Goal: Information Seeking & Learning: Check status

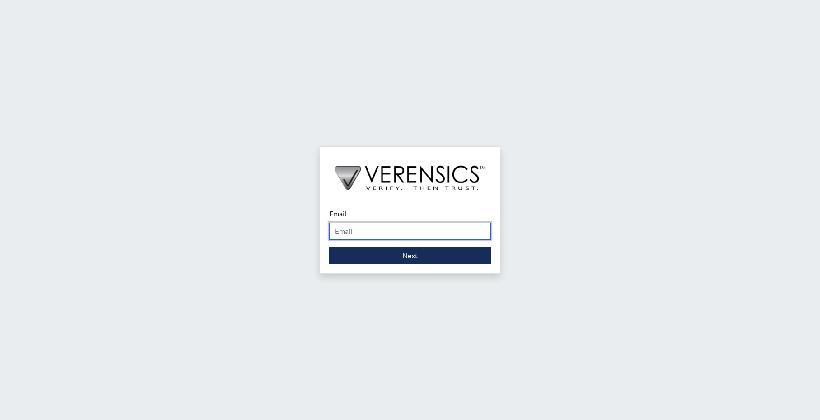
click at [355, 229] on input "Email" at bounding box center [410, 231] width 162 height 17
click at [354, 234] on input "Email" at bounding box center [410, 231] width 162 height 17
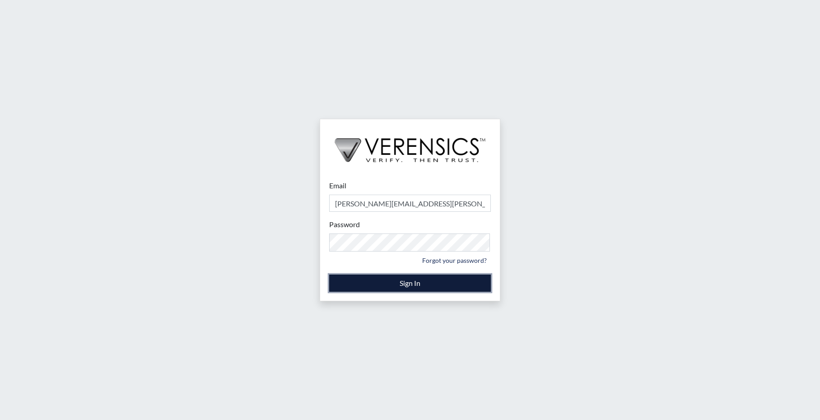
click at [417, 279] on button "Sign In" at bounding box center [410, 283] width 162 height 17
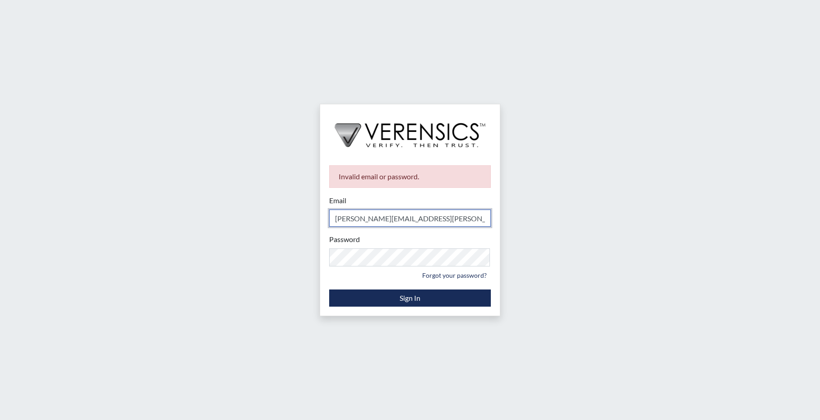
click at [447, 215] on input "Randall.Collis@gdc.ga.gov" at bounding box center [410, 218] width 162 height 17
click at [336, 272] on small "Forgot your password?" at bounding box center [410, 275] width 162 height 14
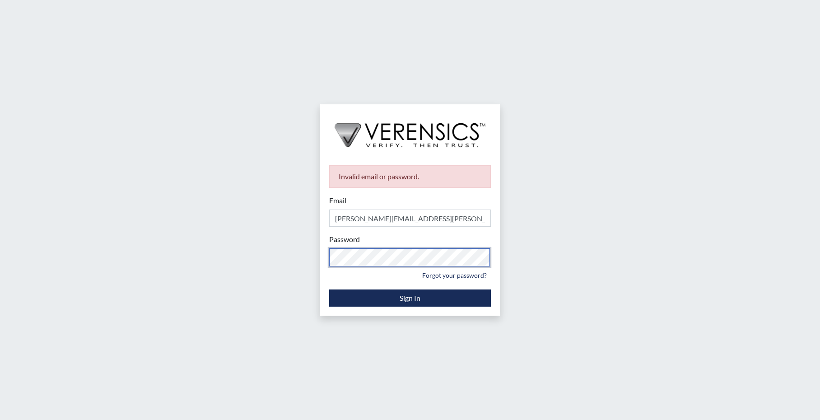
click at [270, 252] on div "Invalid email or password. Email Randall.Collis@gdc.ga.gov Please provide your …" at bounding box center [410, 210] width 820 height 420
click at [334, 282] on small "Forgot your password?" at bounding box center [410, 275] width 162 height 14
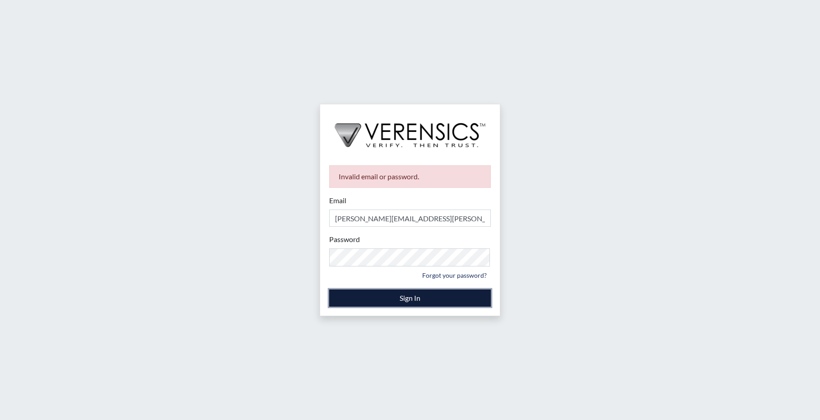
click at [374, 303] on button "Sign In" at bounding box center [410, 298] width 162 height 17
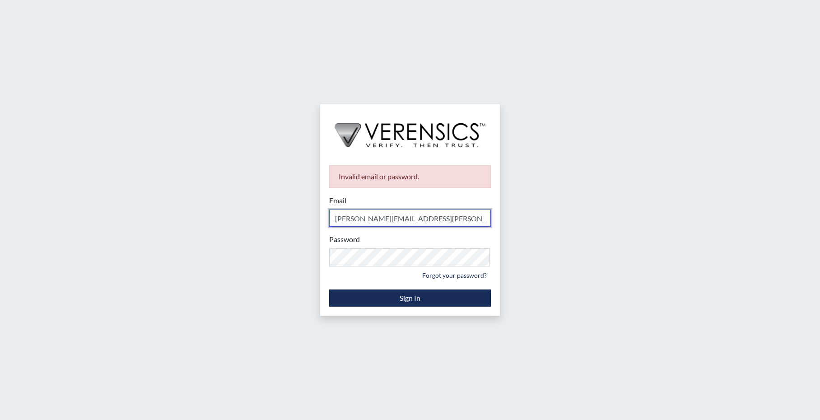
click at [455, 222] on input "Randall.Collis@gdc.ga.gov" at bounding box center [410, 218] width 162 height 17
type input "R"
type input "[PERSON_NAME][EMAIL_ADDRESS][PERSON_NAME][DOMAIN_NAME]"
click at [335, 273] on small "Forgot your password?" at bounding box center [410, 275] width 162 height 14
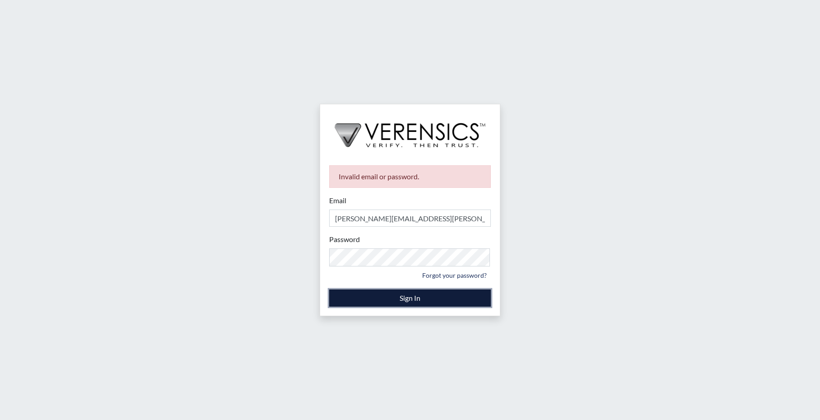
click at [411, 302] on button "Sign In" at bounding box center [410, 298] width 162 height 17
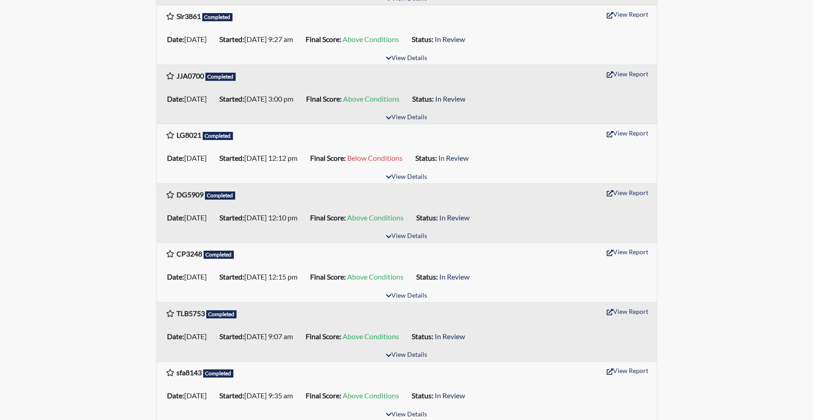
scroll to position [271, 0]
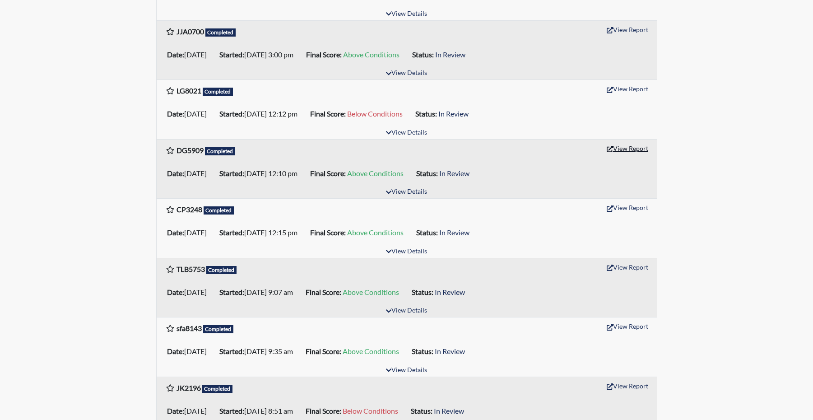
click at [614, 155] on button "View Report" at bounding box center [628, 148] width 50 height 14
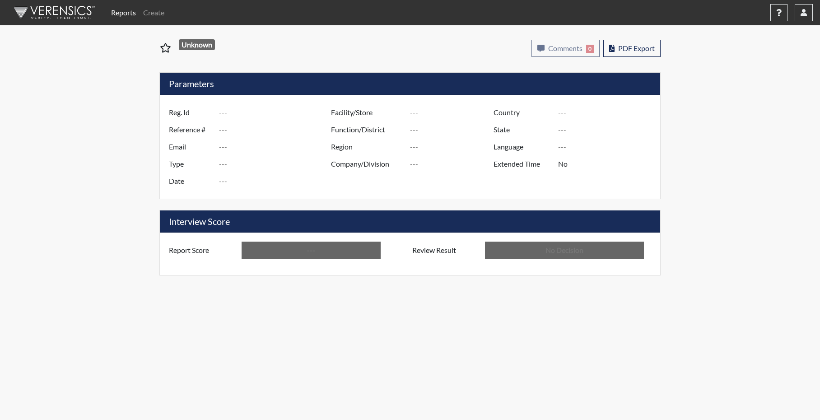
type input "DG5909"
type input "51542"
type input "---"
type input "Corrections Pre-Employment"
type input "[DATE]"
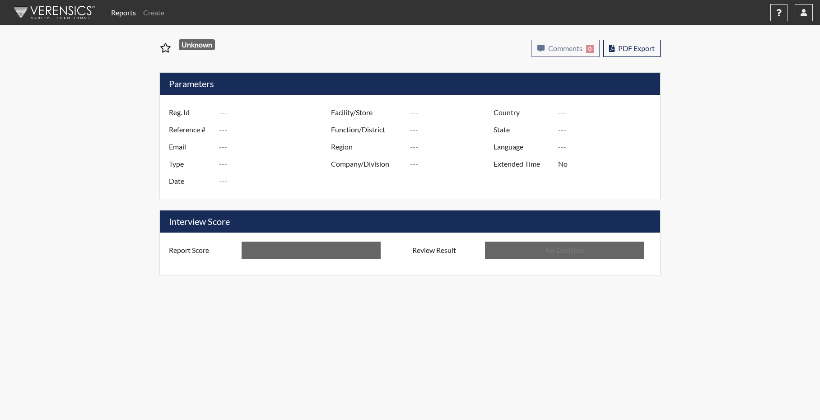
type input "Atlanta TC"
type input "[GEOGRAPHIC_DATA]"
type input "[US_STATE]"
type input "English"
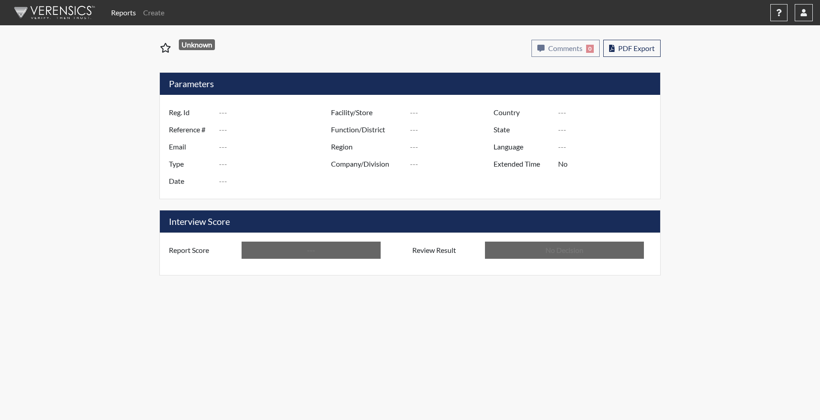
type input "Above Conditions"
type input "In Review"
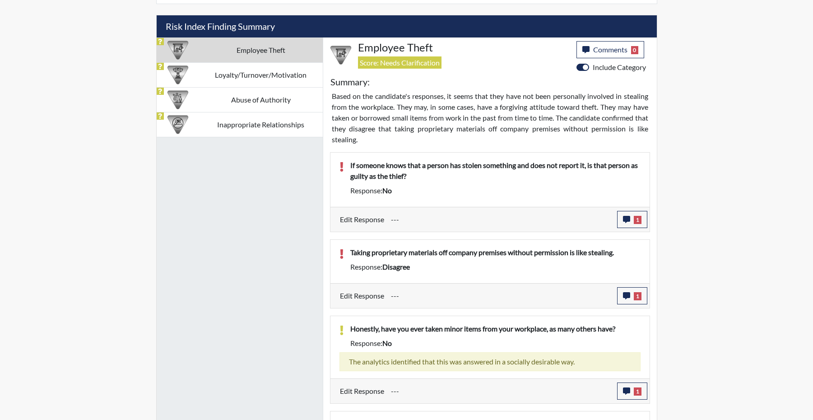
scroll to position [542, 0]
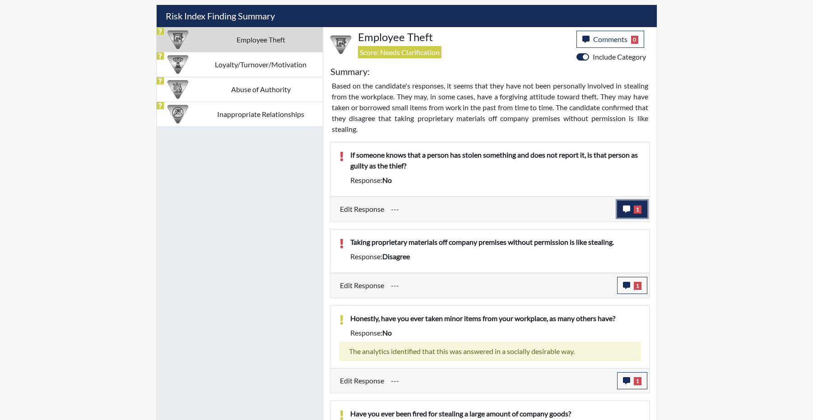
click at [620, 218] on button "1" at bounding box center [632, 209] width 30 height 17
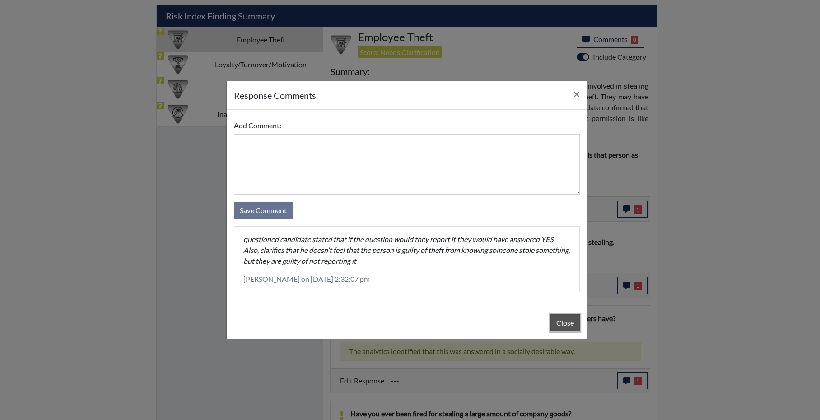
click at [560, 330] on button "Close" at bounding box center [565, 322] width 29 height 17
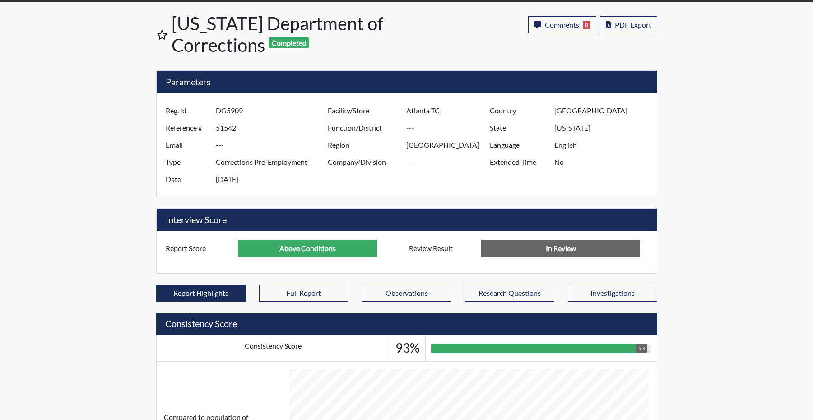
scroll to position [0, 0]
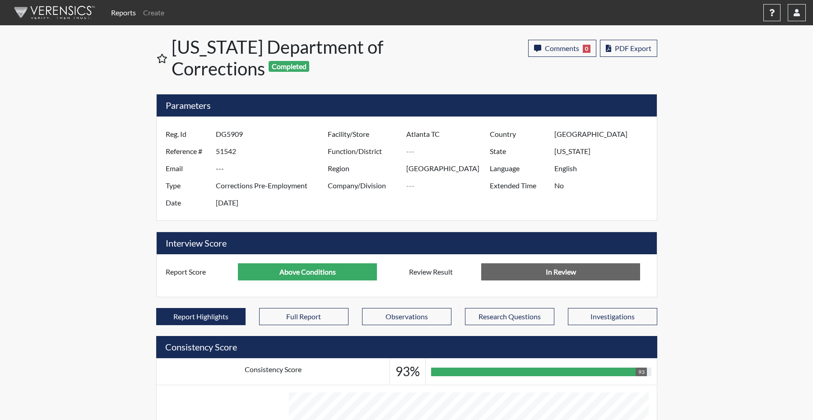
click at [121, 16] on link "Reports" at bounding box center [123, 13] width 32 height 18
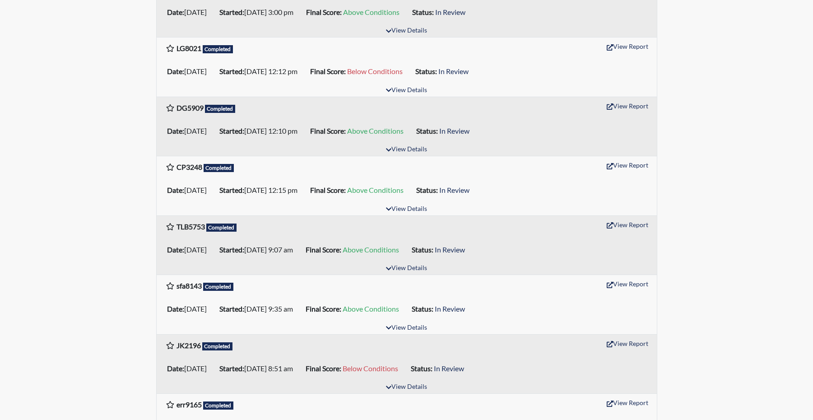
scroll to position [316, 0]
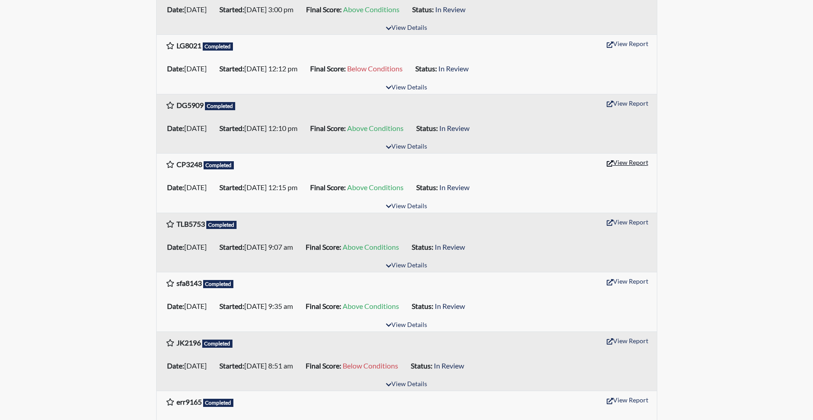
click at [635, 169] on button "View Report" at bounding box center [628, 162] width 50 height 14
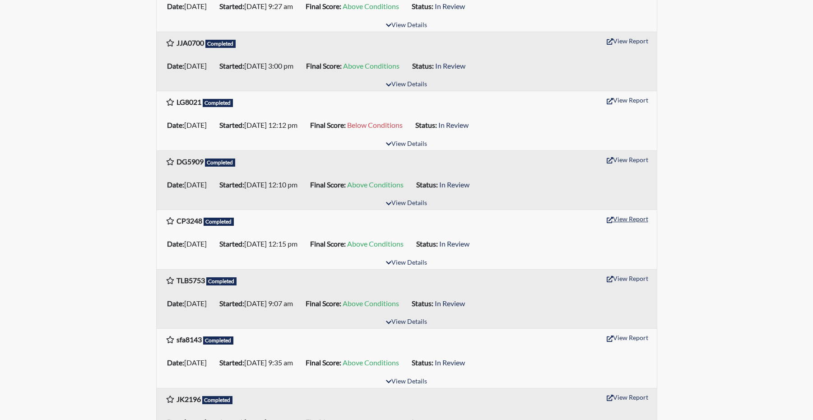
scroll to position [181, 0]
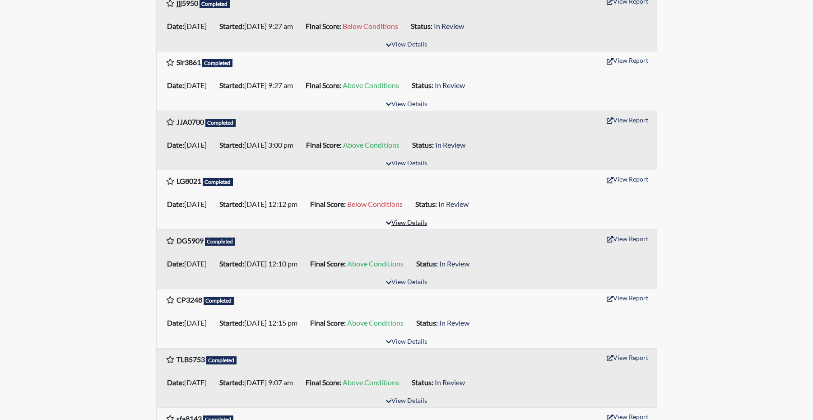
click at [414, 229] on button "View Details" at bounding box center [406, 223] width 49 height 12
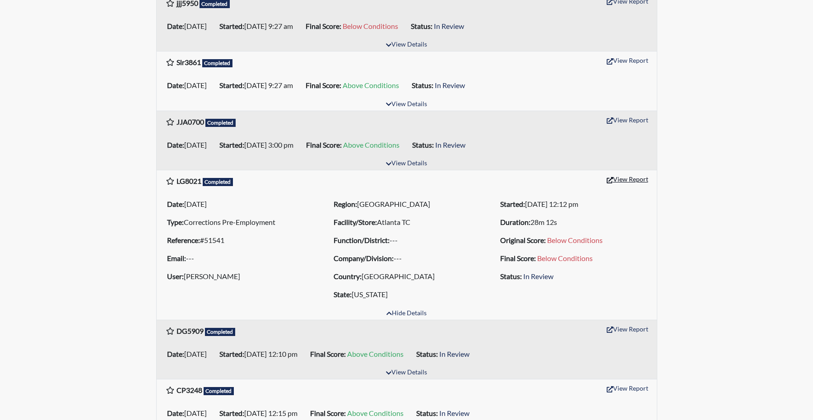
click at [621, 186] on button "View Report" at bounding box center [628, 179] width 50 height 14
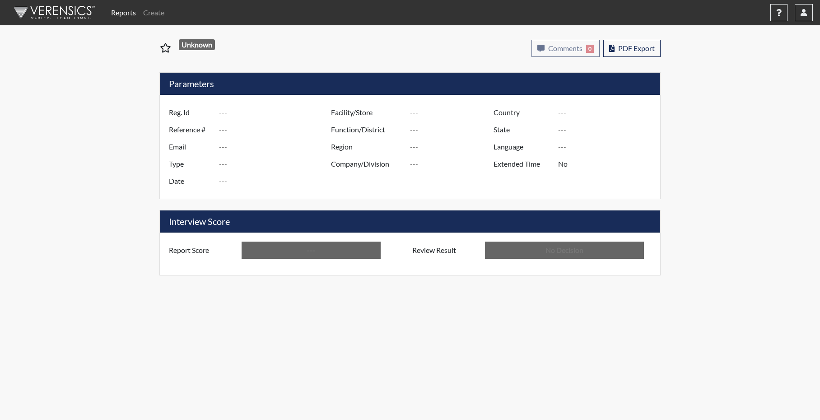
type input "CP3248"
type input "51543"
type input "---"
type input "Corrections Pre-Employment"
type input "[DATE]"
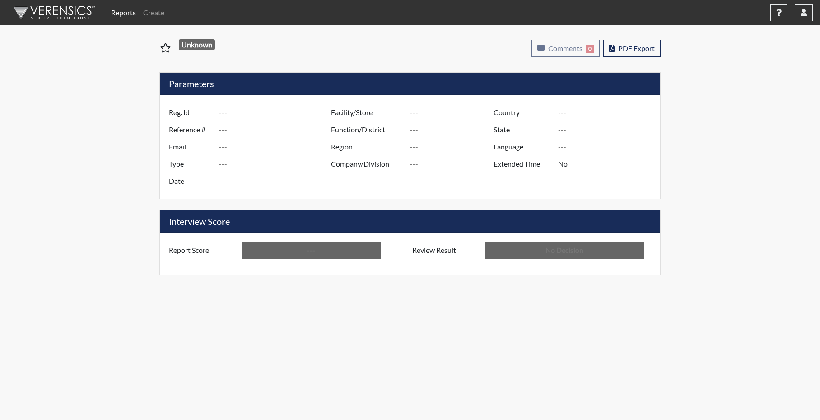
type input "Atlanta TC"
type input "[GEOGRAPHIC_DATA]"
type input "[US_STATE]"
type input "English"
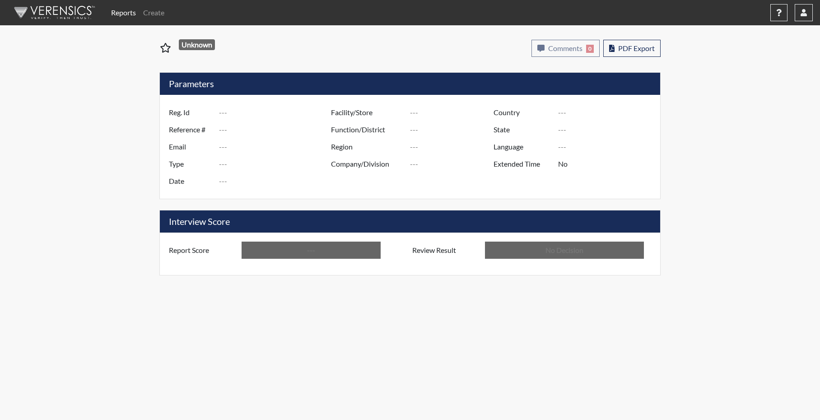
type input "Above Conditions"
type input "In Review"
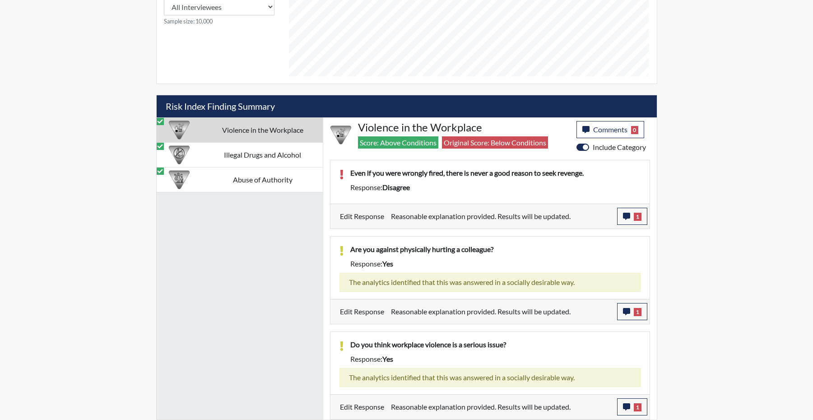
scroll to position [503, 0]
click at [631, 208] on button "1" at bounding box center [632, 216] width 30 height 17
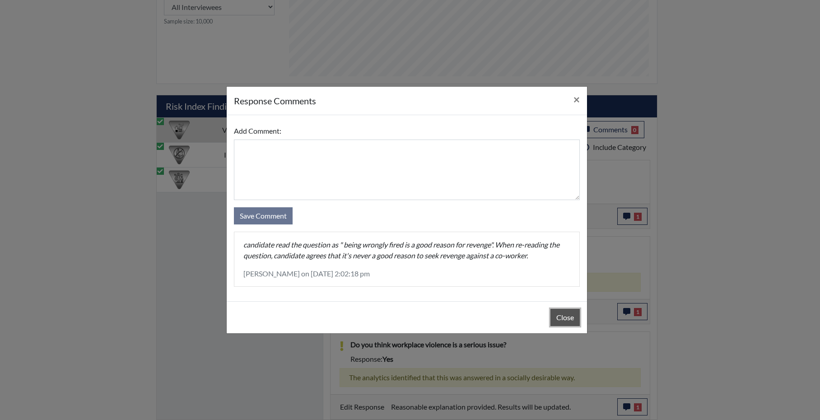
click at [567, 326] on button "Close" at bounding box center [565, 317] width 29 height 17
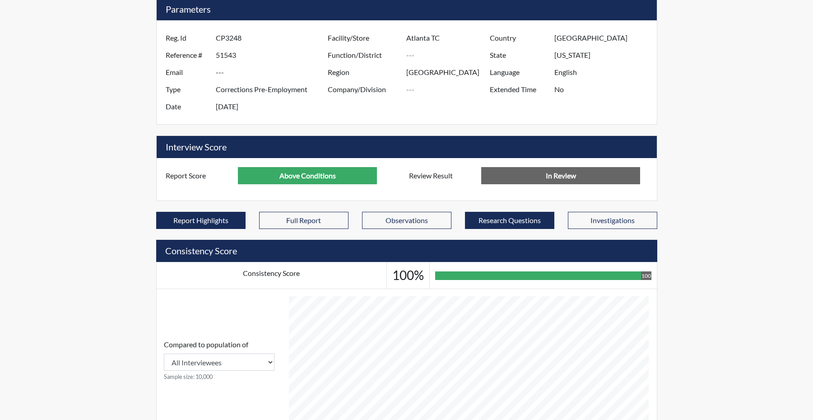
scroll to position [97, 0]
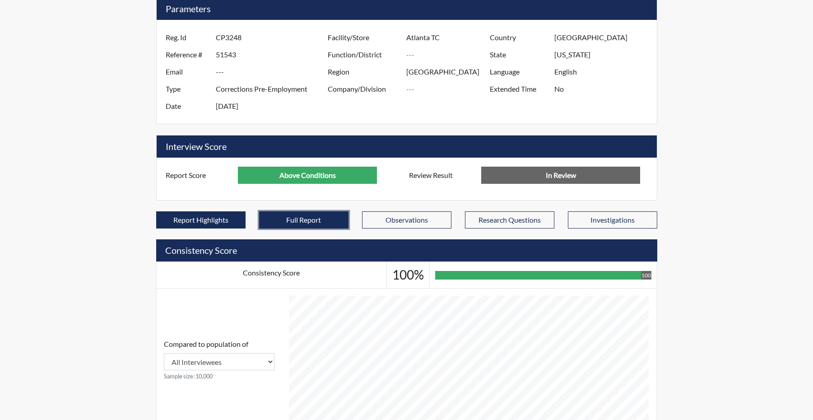
click at [313, 229] on button "Full Report" at bounding box center [303, 219] width 89 height 17
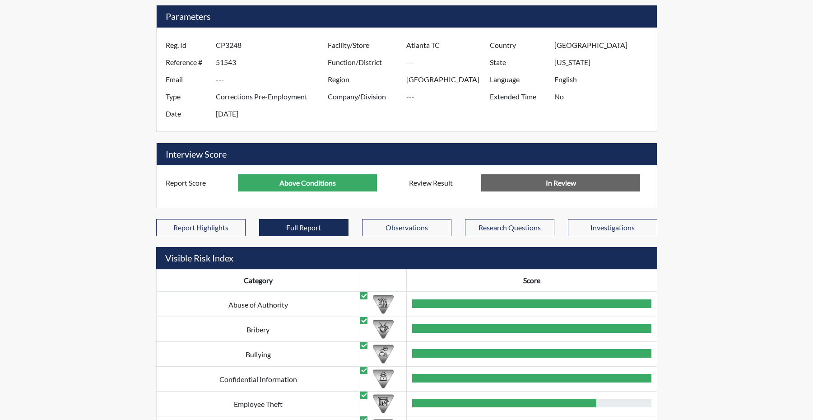
scroll to position [6, 0]
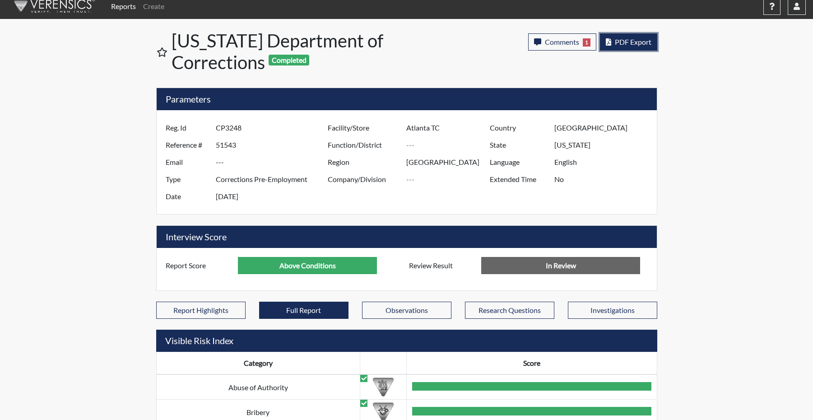
click at [628, 46] on span "PDF Export" at bounding box center [633, 41] width 37 height 9
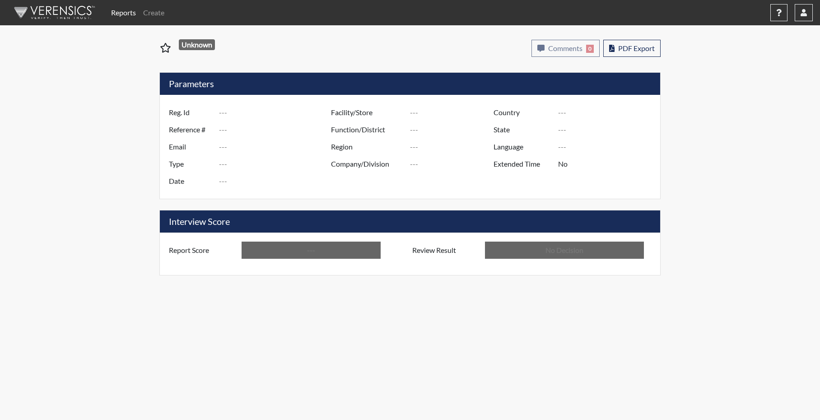
type input "LG8021"
type input "51541"
type input "---"
type input "Corrections Pre-Employment"
type input "[DATE]"
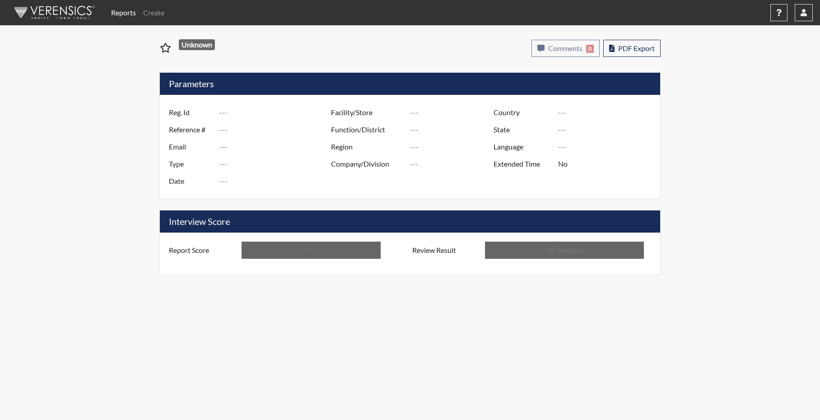
type input "Atlanta TC"
type input "[GEOGRAPHIC_DATA]"
type input "[US_STATE]"
type input "English"
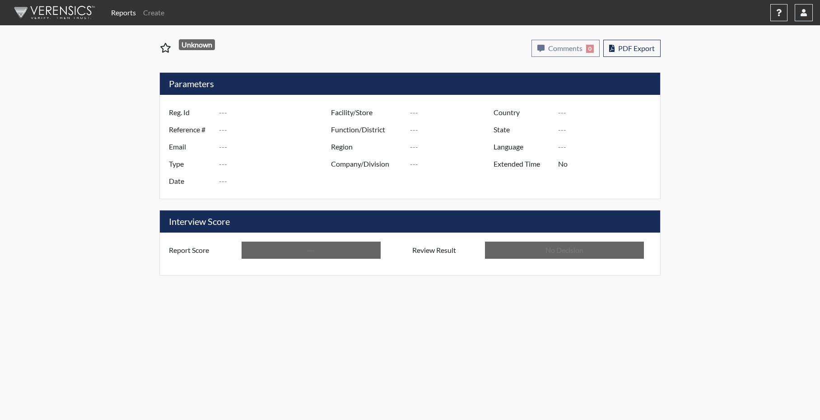
type input "Below Conditions"
type input "In Review"
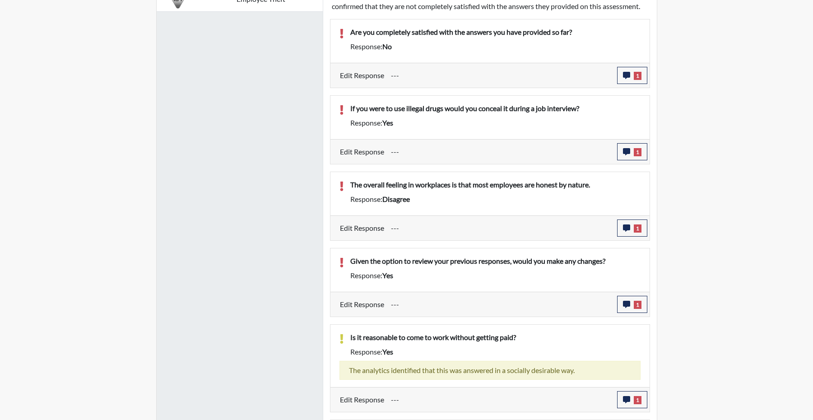
scroll to position [587, 0]
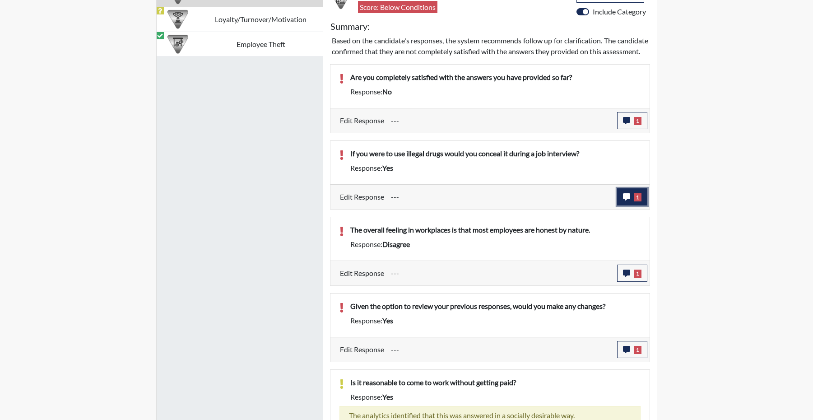
click at [623, 201] on icon "button" at bounding box center [626, 196] width 7 height 7
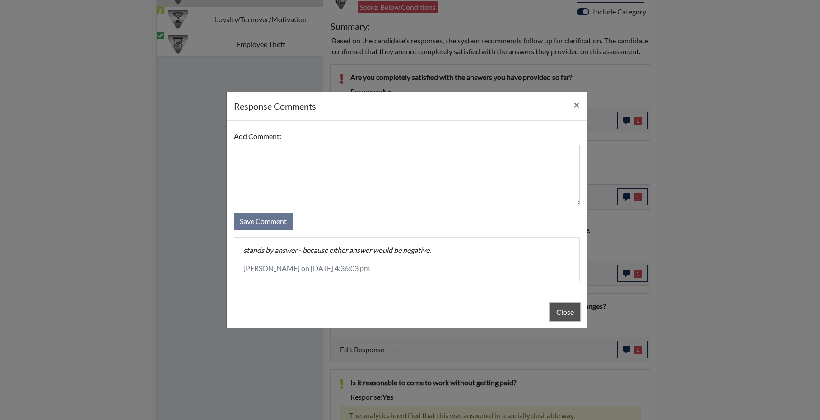
click at [560, 318] on button "Close" at bounding box center [565, 312] width 29 height 17
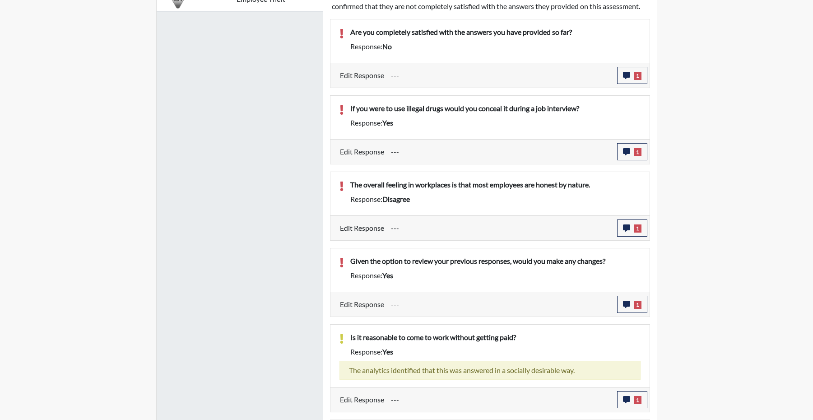
scroll to position [677, 0]
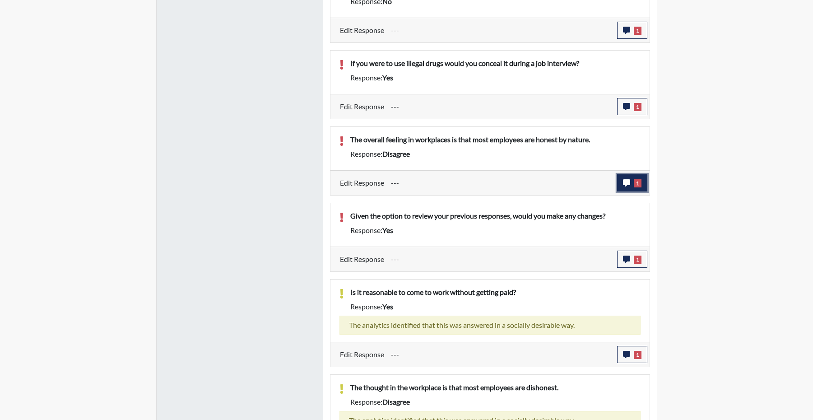
click at [623, 187] on icon "button" at bounding box center [626, 182] width 7 height 7
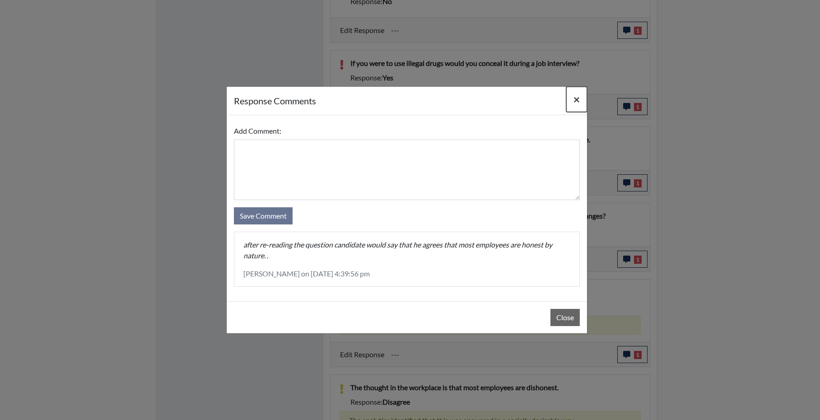
click at [574, 93] on span "×" at bounding box center [577, 99] width 6 height 13
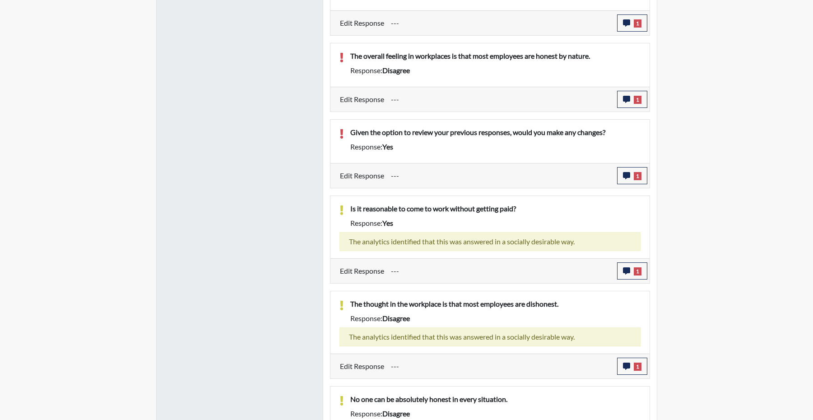
scroll to position [768, 0]
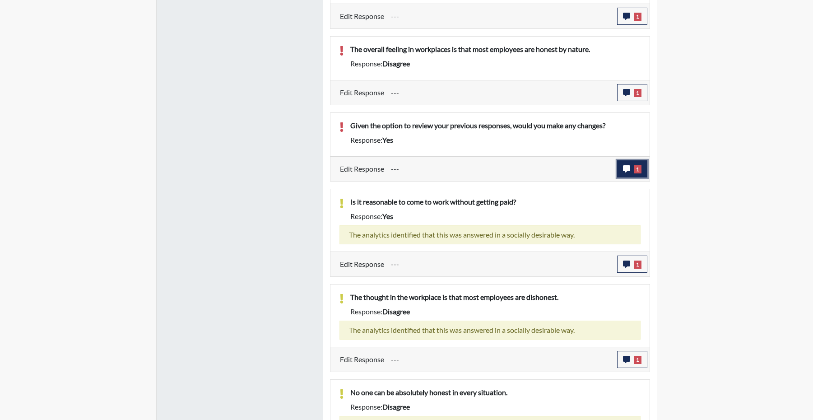
click at [623, 173] on icon "button" at bounding box center [626, 168] width 7 height 7
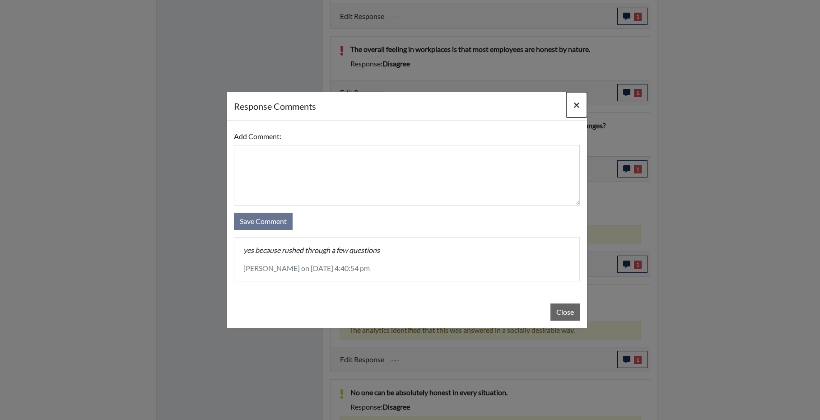
click at [574, 101] on span "×" at bounding box center [577, 104] width 6 height 13
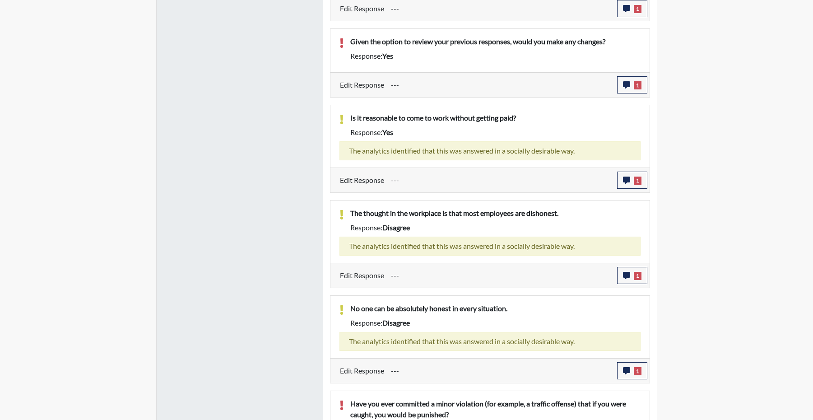
scroll to position [851, 0]
click at [620, 190] on button "1" at bounding box center [632, 181] width 30 height 17
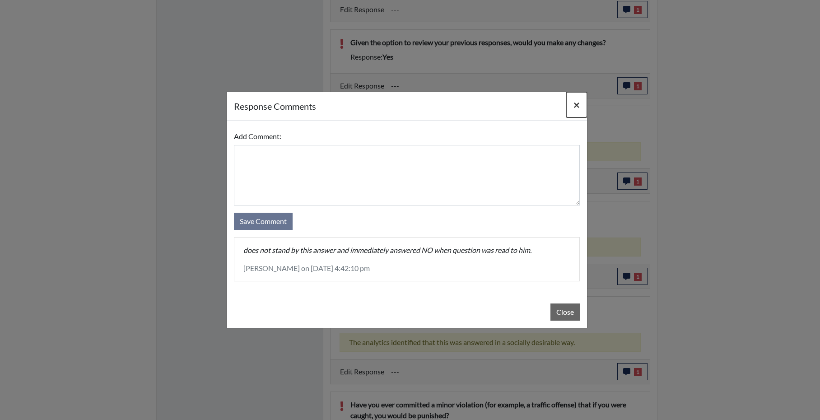
click at [572, 101] on button "×" at bounding box center [576, 104] width 21 height 25
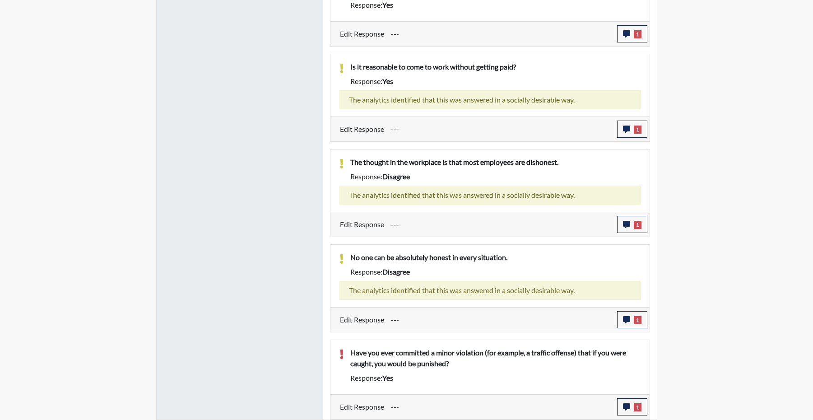
scroll to position [986, 0]
click at [619, 312] on button "1" at bounding box center [632, 319] width 30 height 17
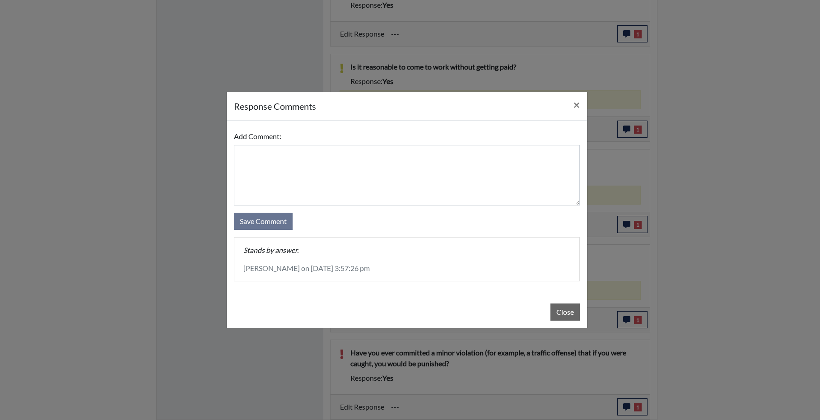
click at [685, 292] on div "response Comments × Add Comment: Save Comment Stands by answer. [PERSON_NAME] o…" at bounding box center [410, 210] width 820 height 420
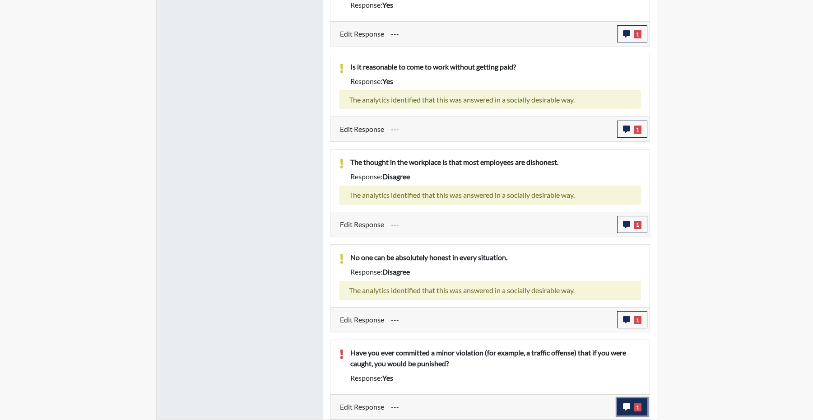
click at [623, 407] on icon "button" at bounding box center [626, 406] width 7 height 7
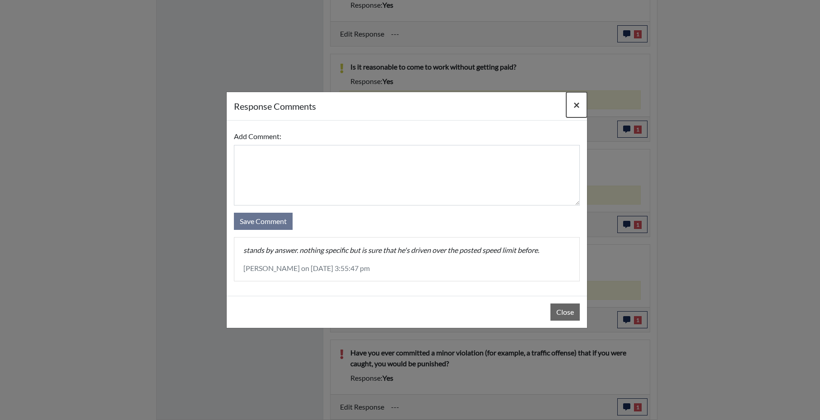
click at [579, 99] on button "×" at bounding box center [576, 104] width 21 height 25
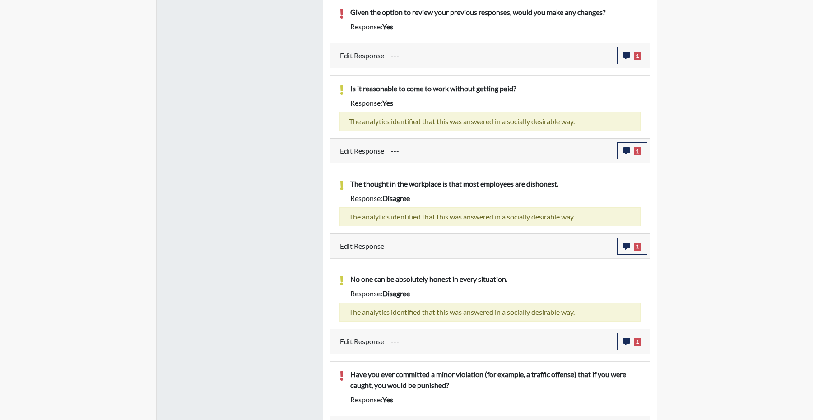
scroll to position [896, 0]
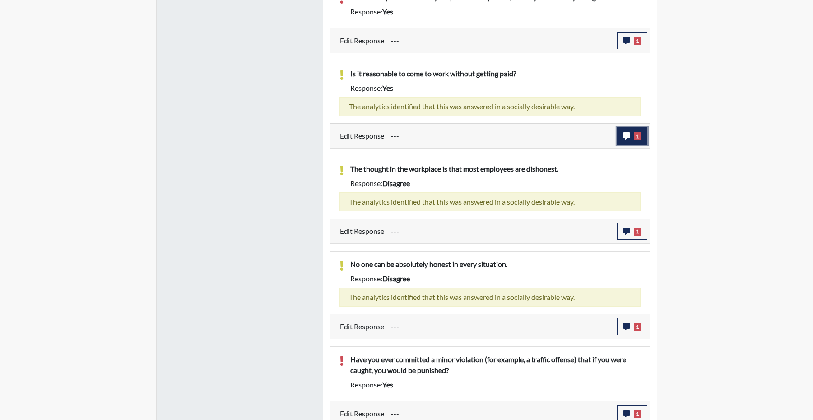
click at [626, 140] on icon "button" at bounding box center [626, 135] width 7 height 7
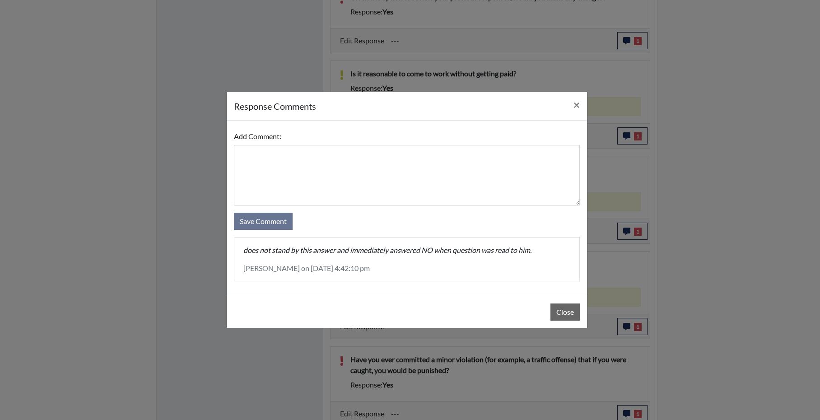
click at [554, 308] on div "Close" at bounding box center [407, 312] width 360 height 32
click at [553, 318] on button "Close" at bounding box center [565, 312] width 29 height 17
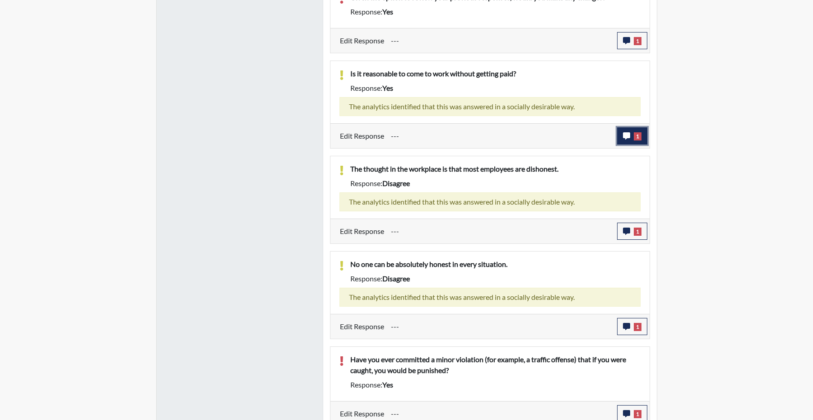
click at [626, 140] on icon "button" at bounding box center [626, 135] width 7 height 7
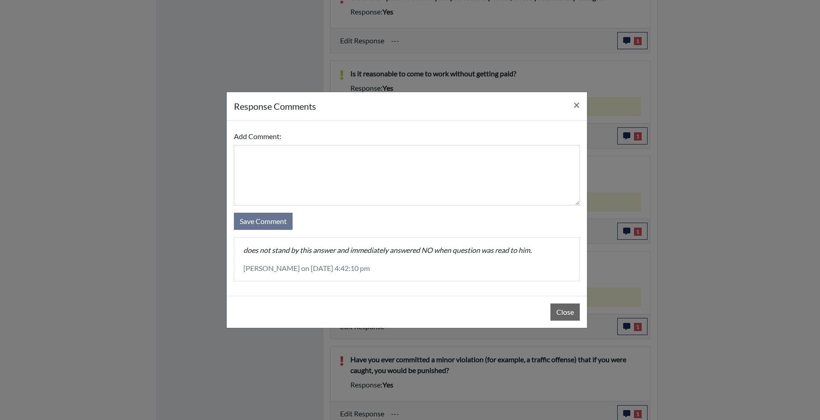
click at [565, 308] on div "Close" at bounding box center [407, 312] width 360 height 32
click at [563, 313] on button "Close" at bounding box center [565, 312] width 29 height 17
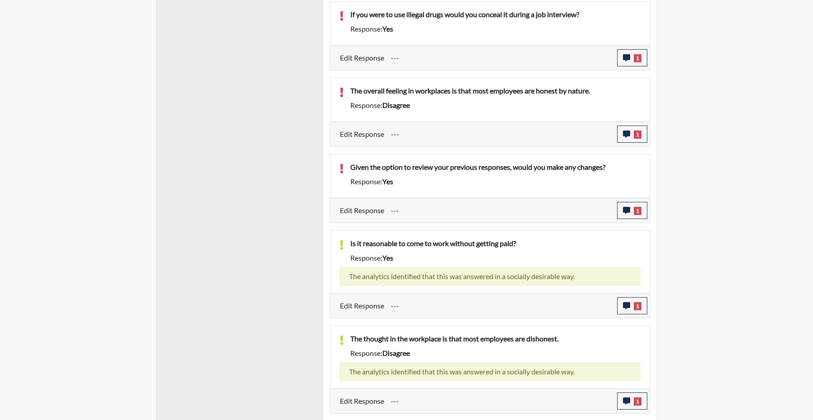
scroll to position [806, 0]
